Goal: Obtain resource: Obtain resource

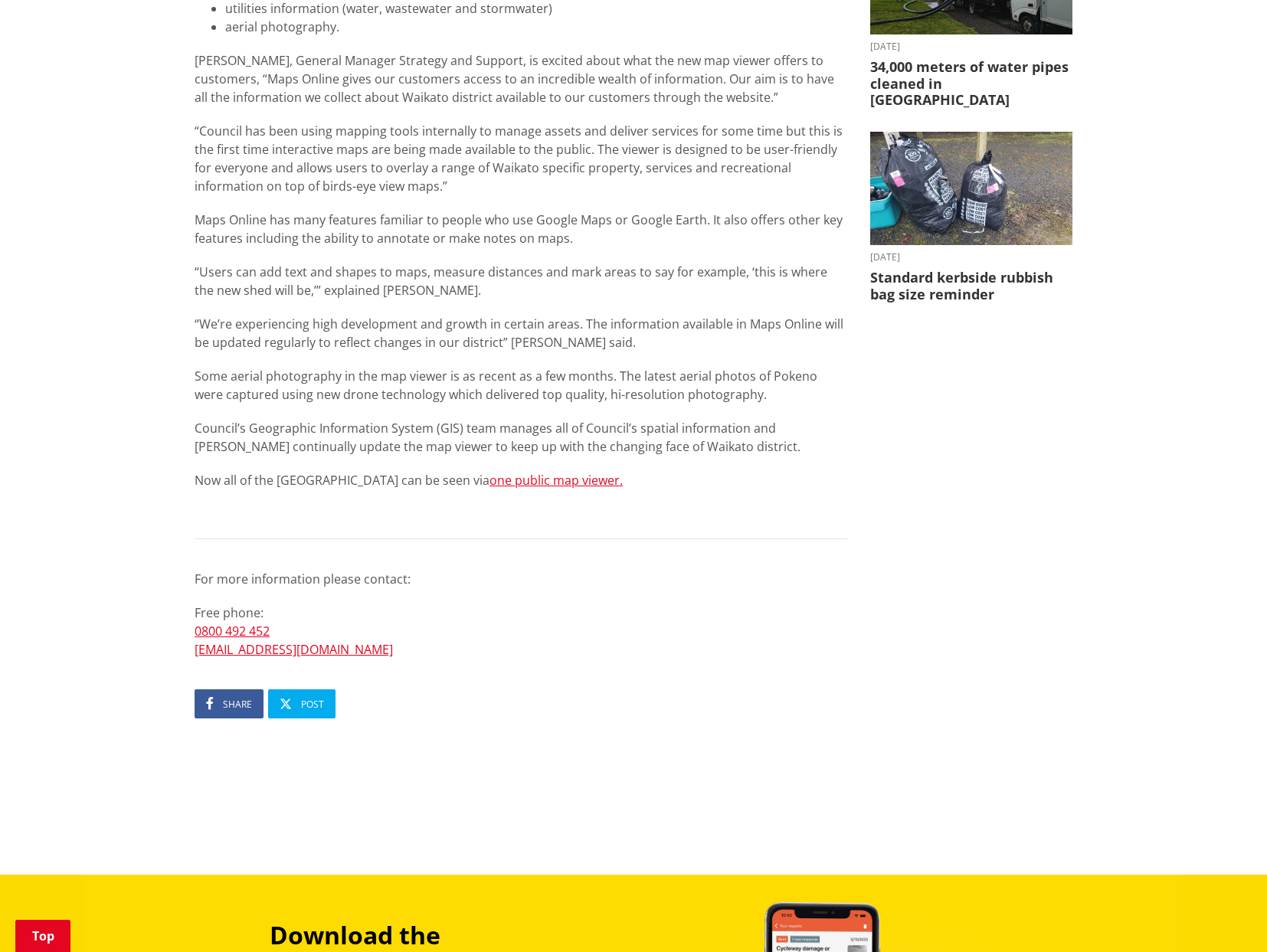
scroll to position [536, 0]
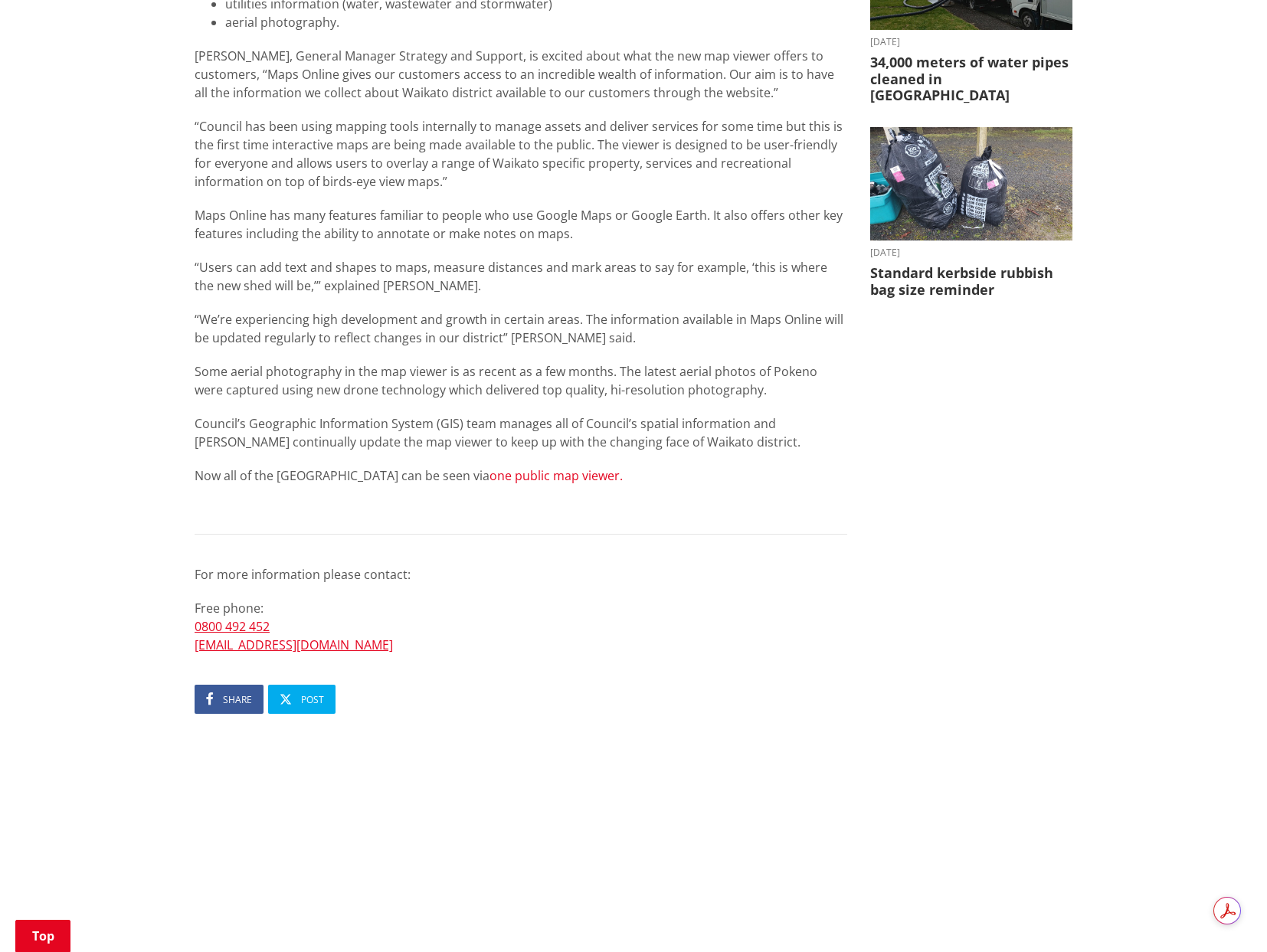
click at [568, 480] on link "one public map viewer." at bounding box center [556, 475] width 133 height 17
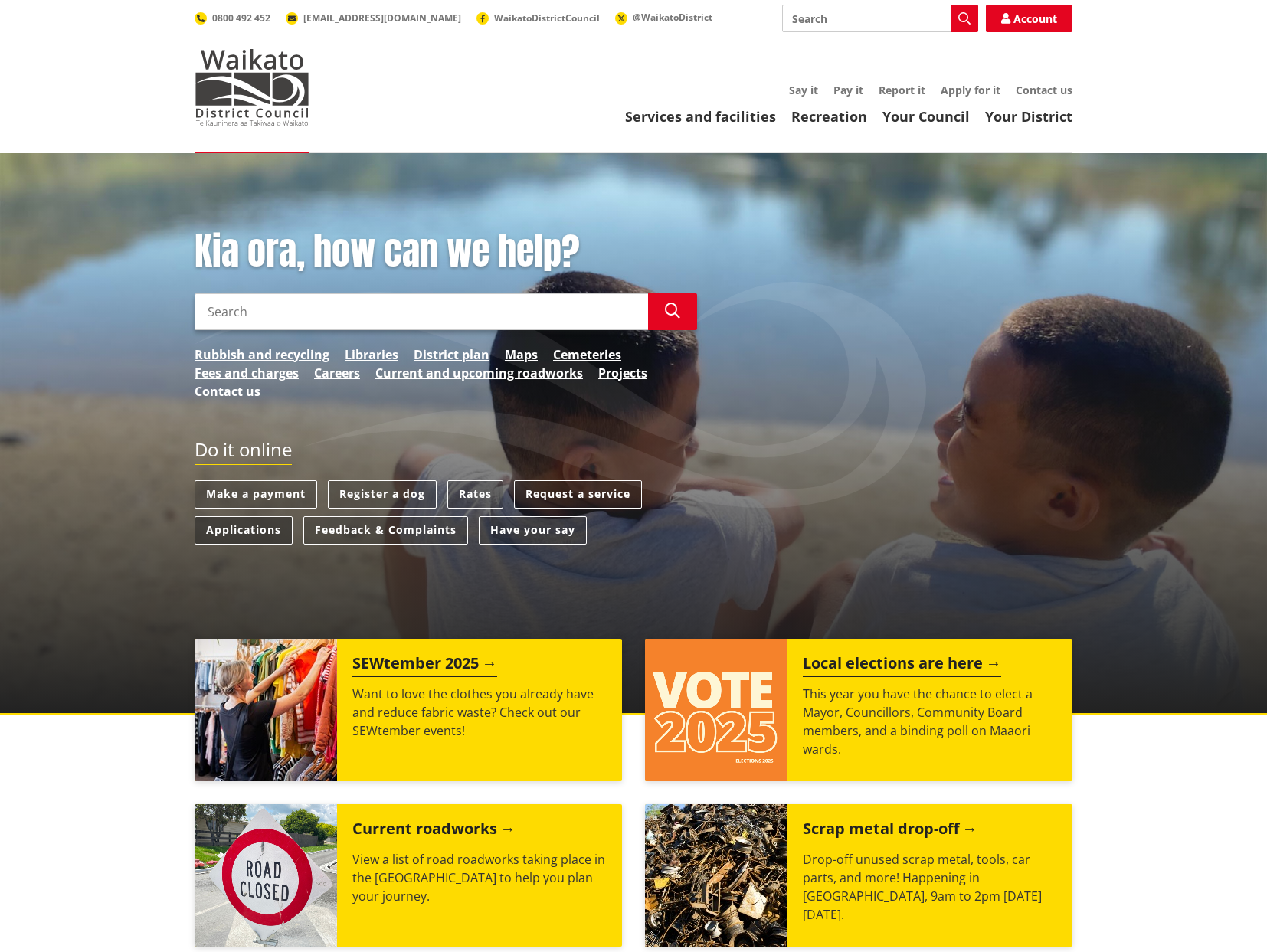
click at [248, 533] on link "Applications" at bounding box center [243, 530] width 98 height 28
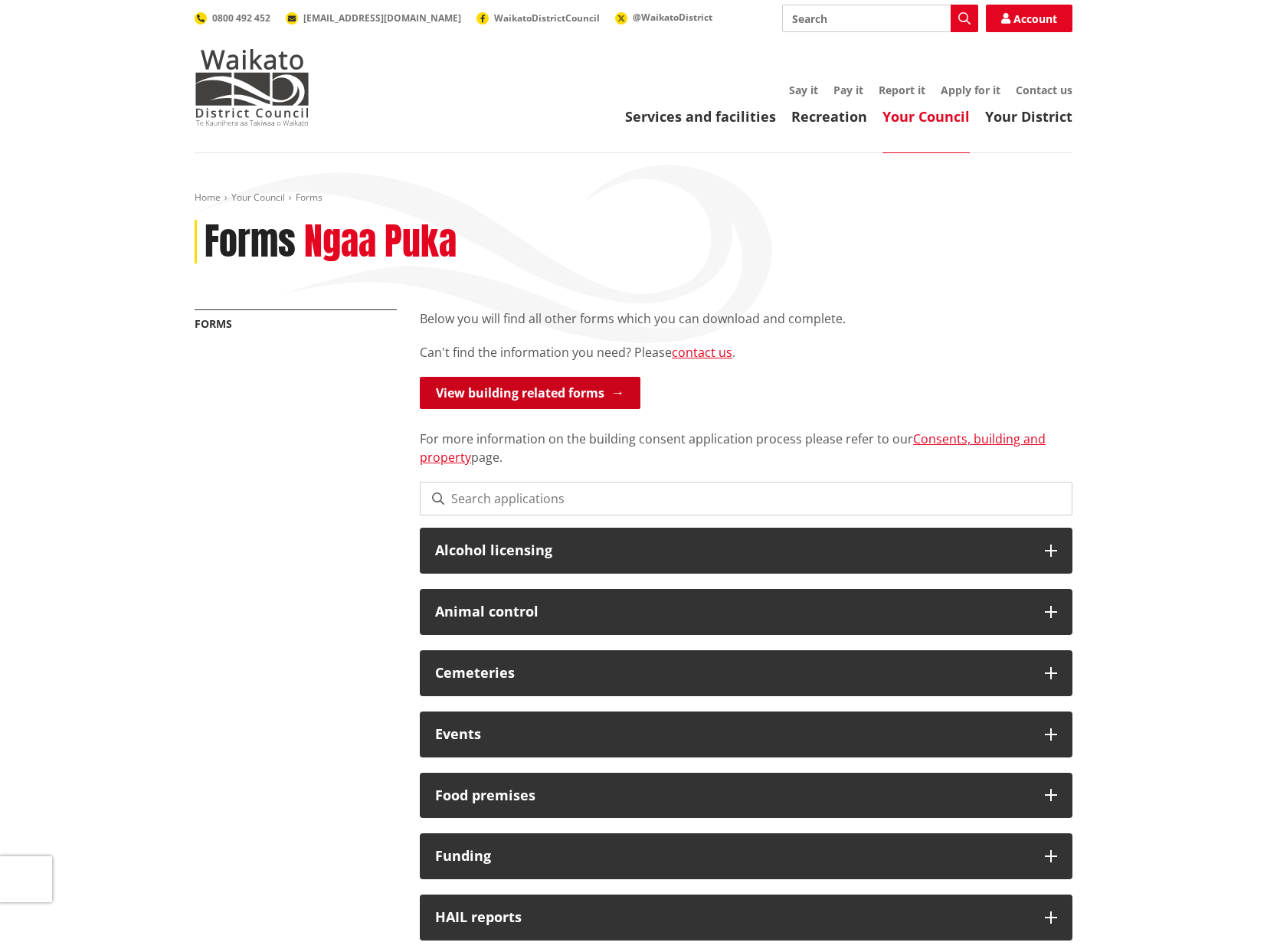
click at [570, 393] on link "View building related forms" at bounding box center [530, 393] width 220 height 32
click at [998, 444] on link "Consents, building and property" at bounding box center [732, 448] width 626 height 35
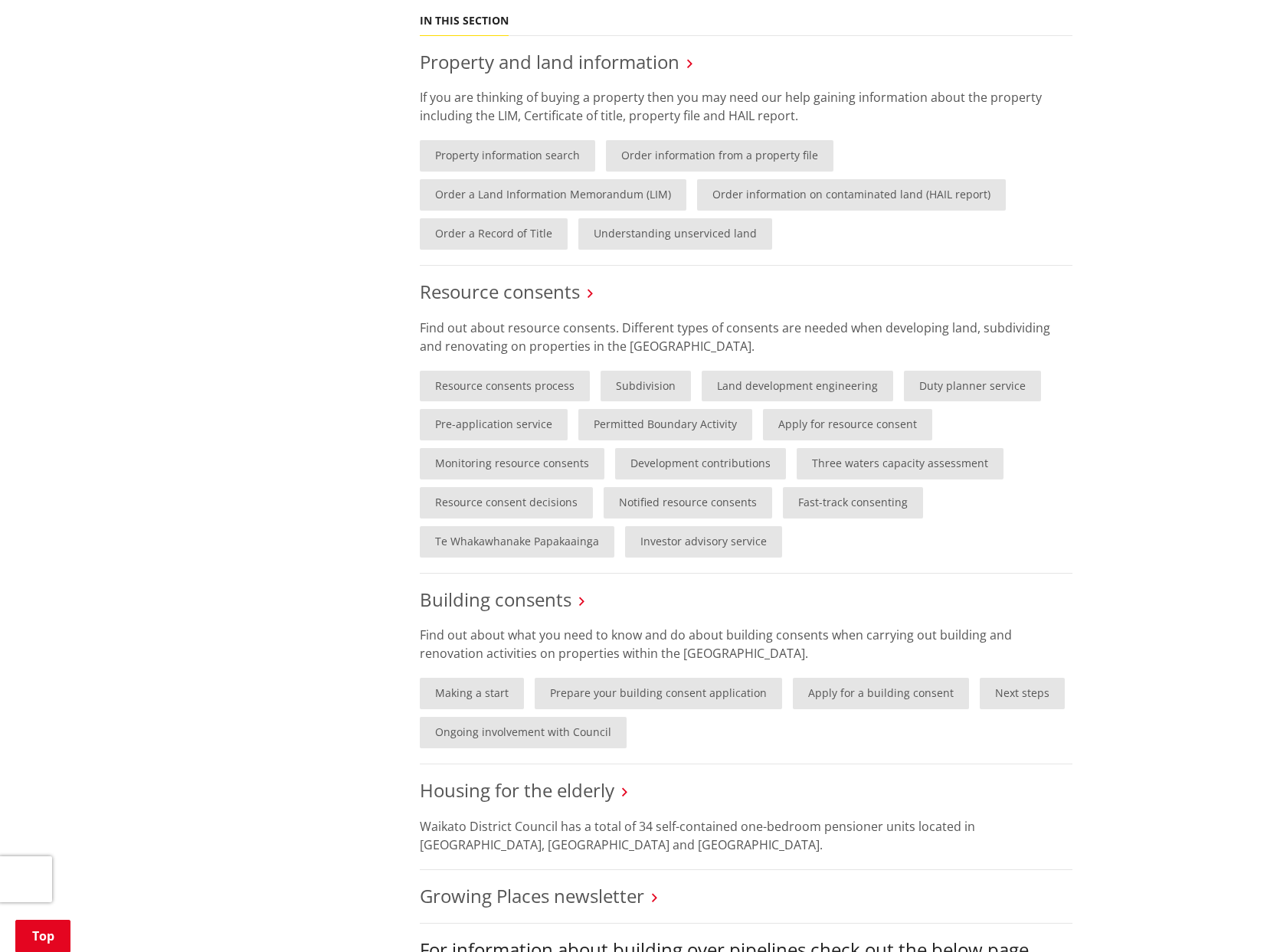
scroll to position [843, 0]
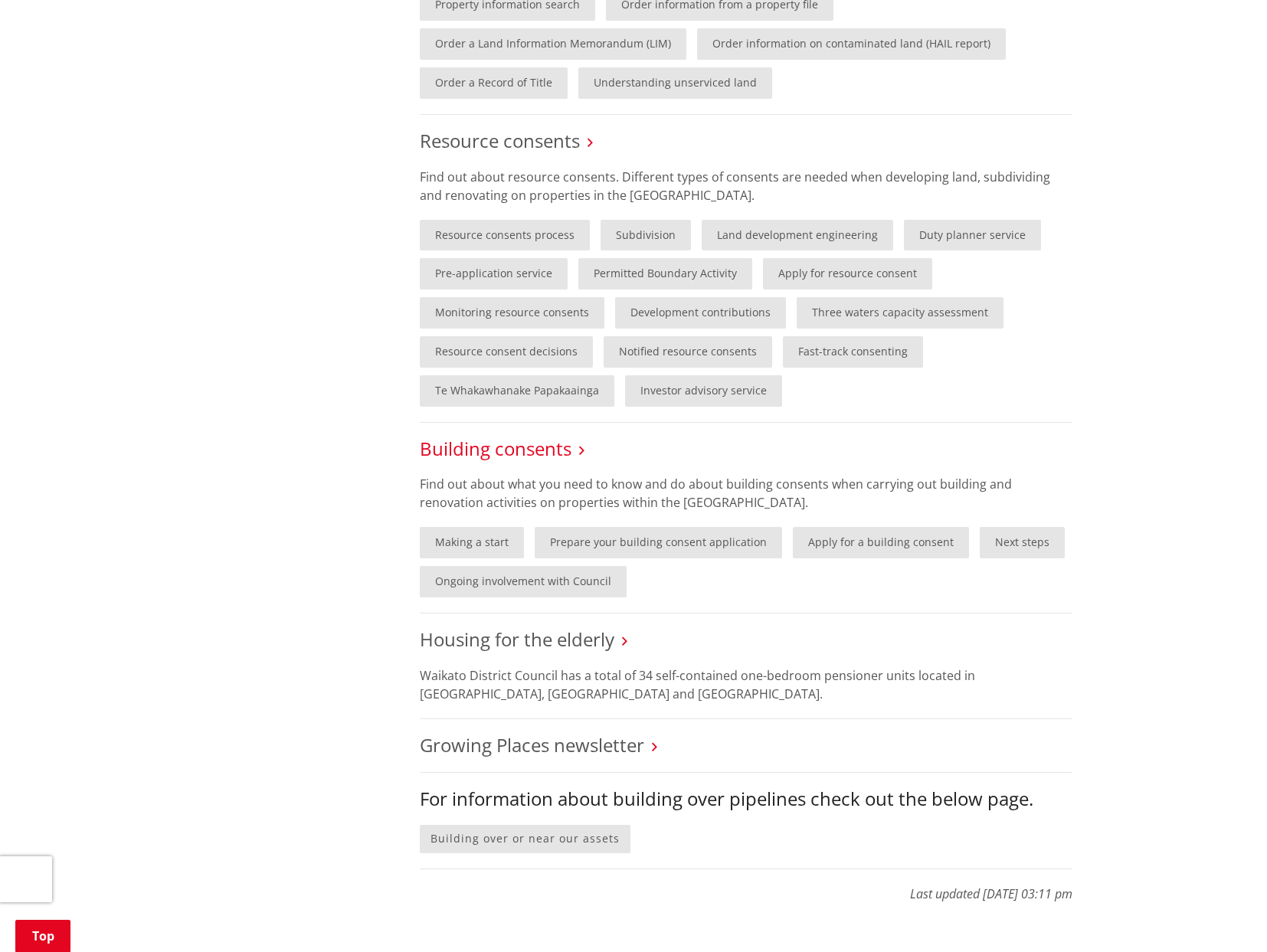
click at [508, 447] on link "Building consents" at bounding box center [495, 448] width 151 height 25
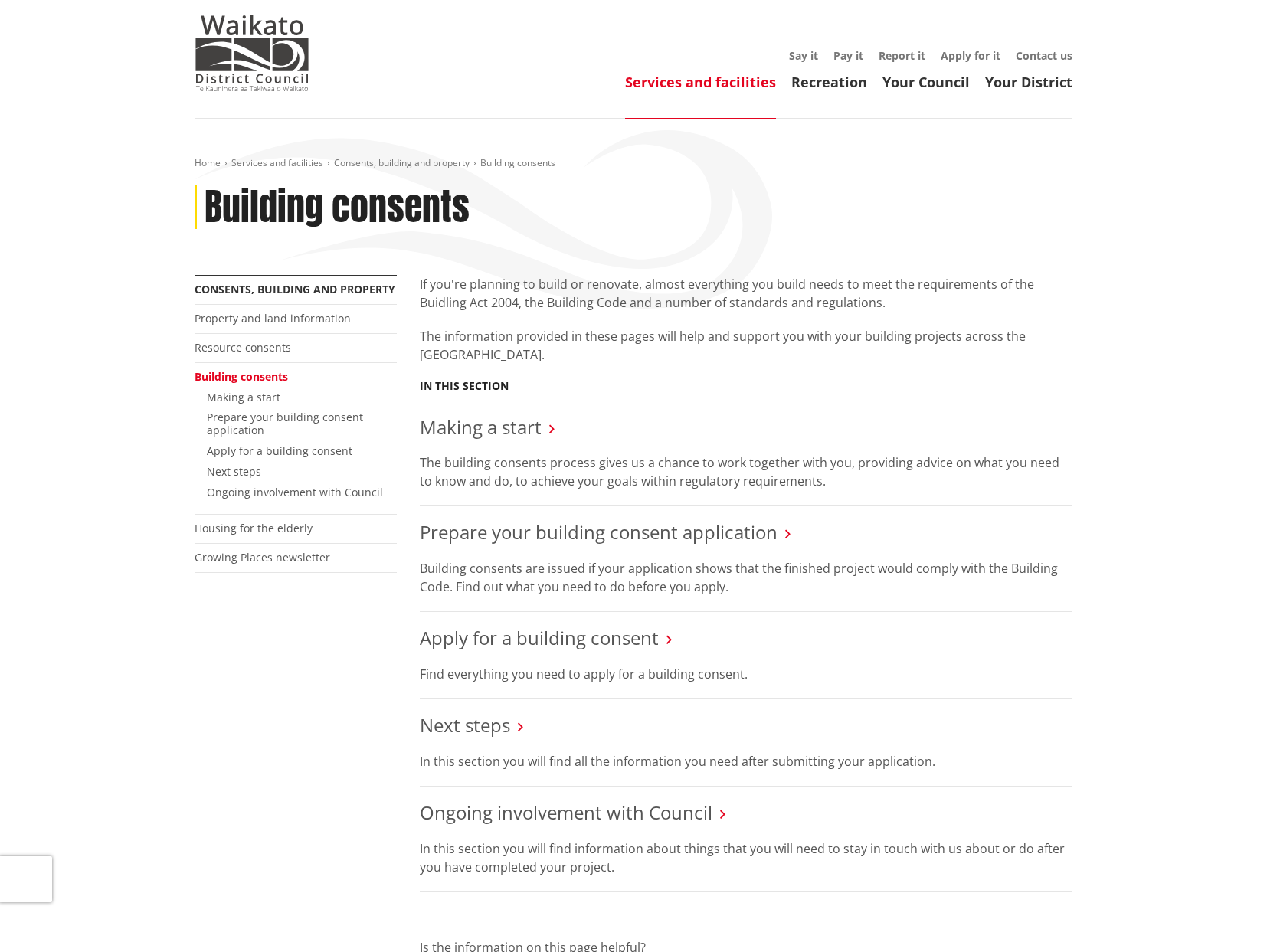
scroll to position [230, 0]
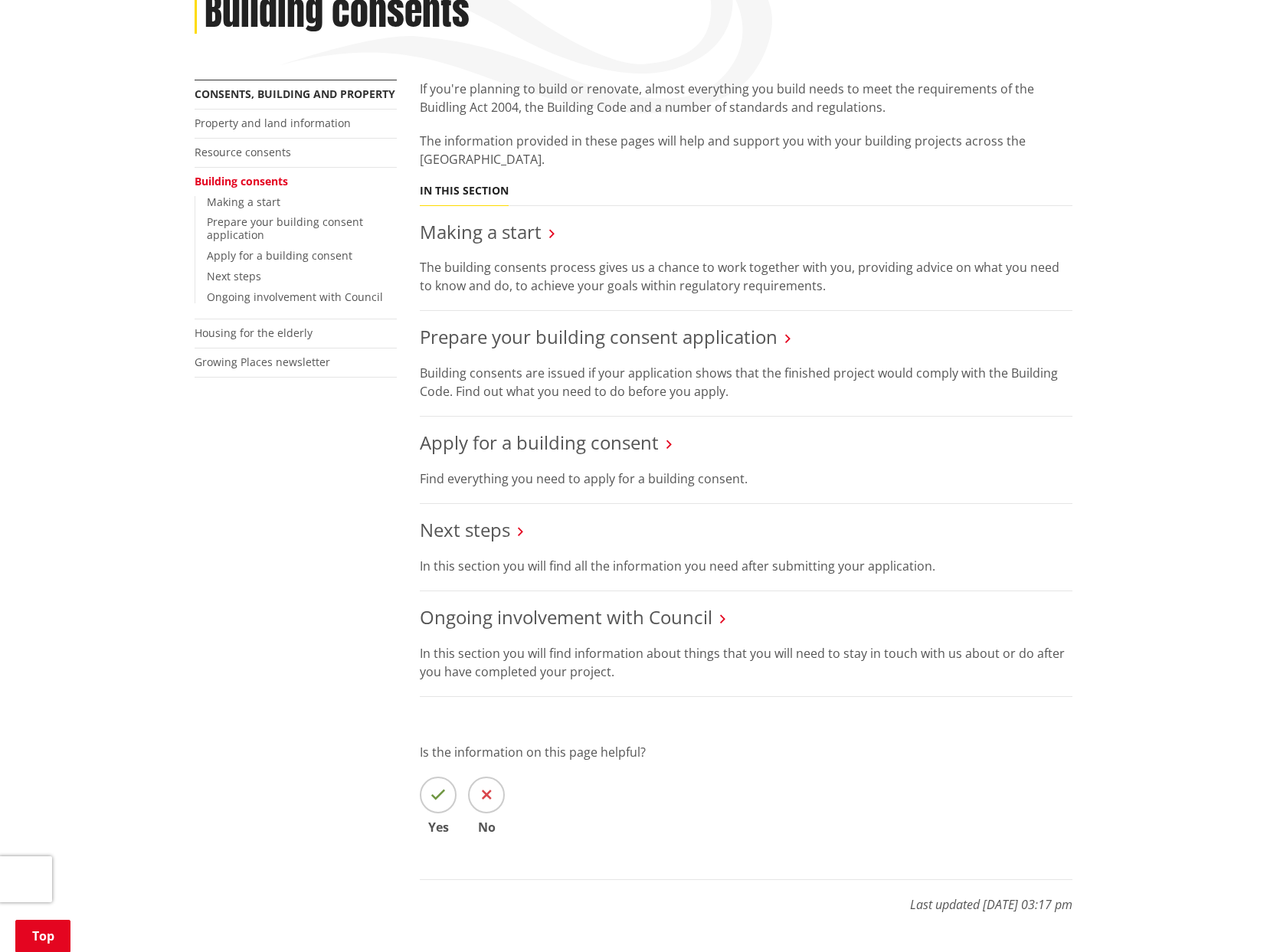
click at [742, 323] on li "Prepare your building consent application Building consents are issued if your …" at bounding box center [746, 363] width 653 height 106
click at [746, 339] on link "Prepare your building consent application" at bounding box center [598, 336] width 358 height 25
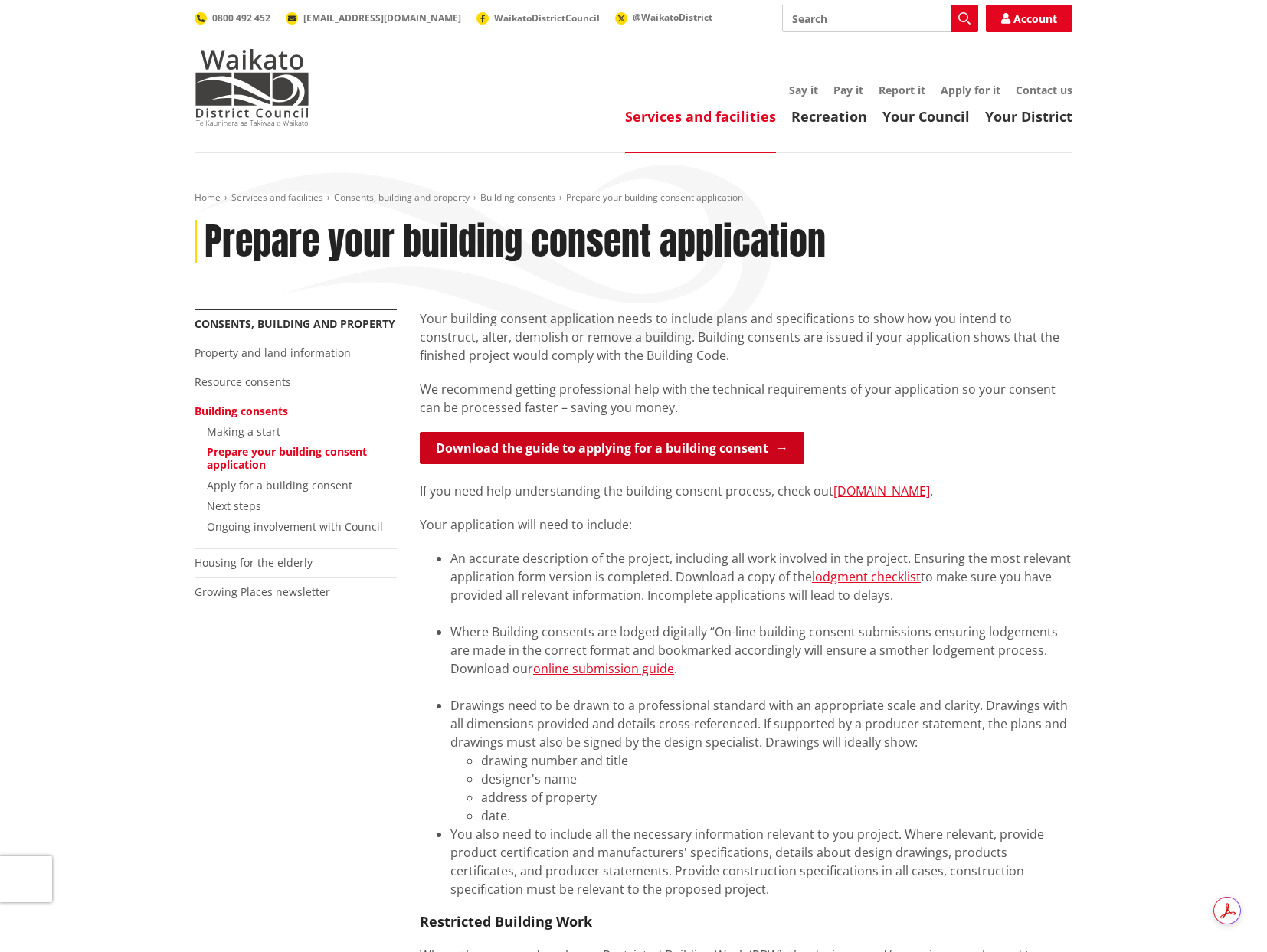
click at [708, 444] on link "Download the guide to applying for a building consent" at bounding box center [612, 448] width 385 height 32
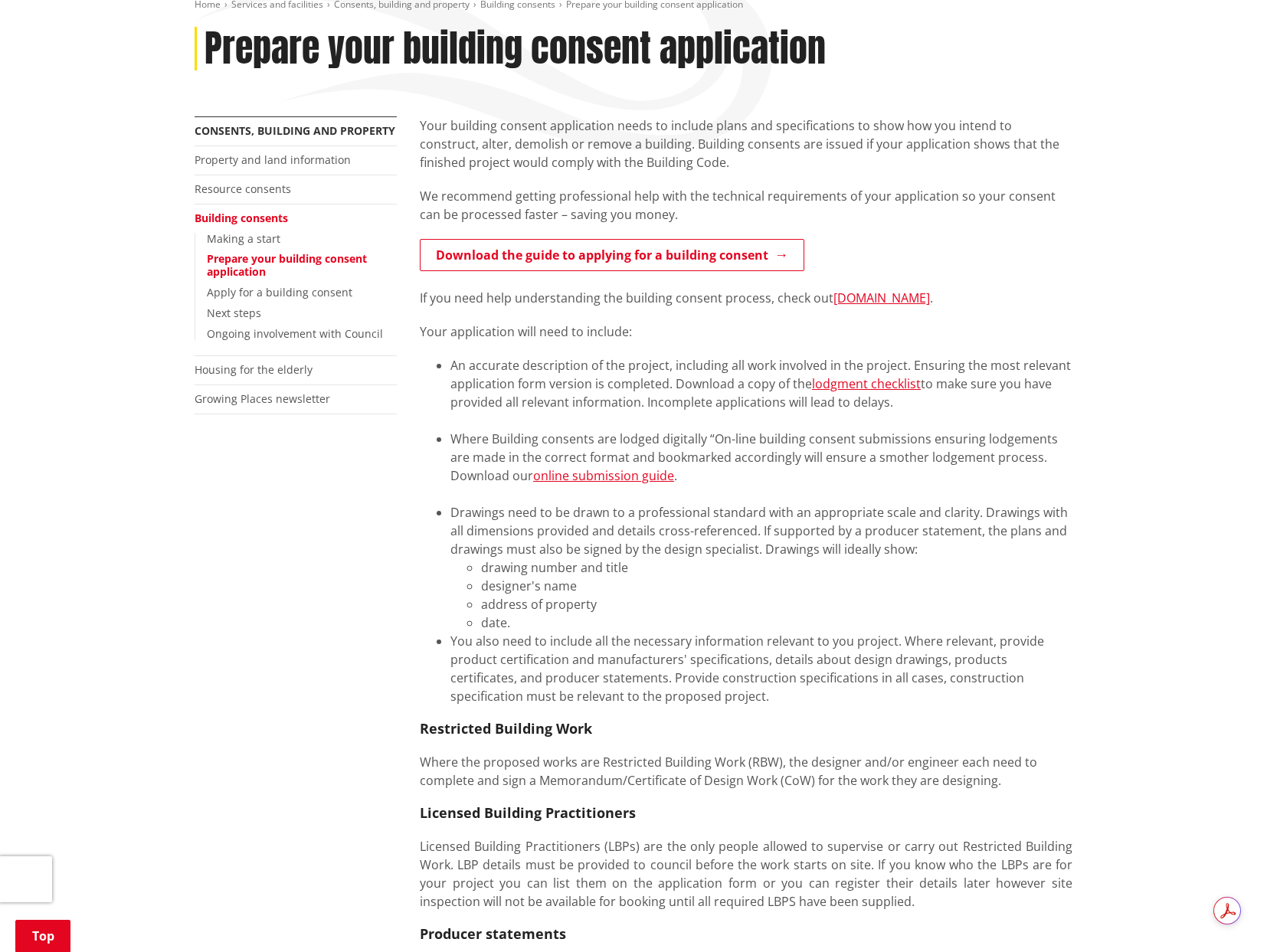
scroll to position [230, 0]
